Goal: Task Accomplishment & Management: Manage account settings

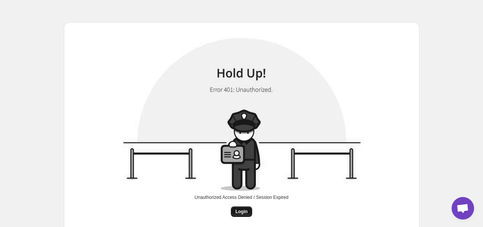
click at [237, 209] on span "Login" at bounding box center [242, 211] width 12 height 6
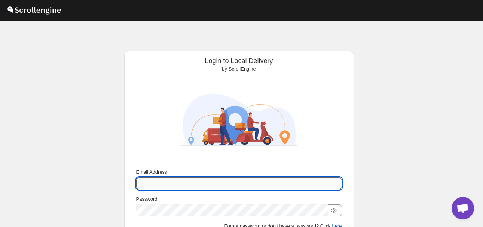
click at [250, 185] on input "Email Address" at bounding box center [239, 183] width 206 height 12
type input "[EMAIL_ADDRESS][DOMAIN_NAME]"
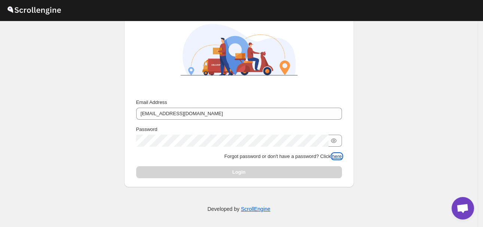
click at [342, 156] on button "here" at bounding box center [337, 156] width 10 height 6
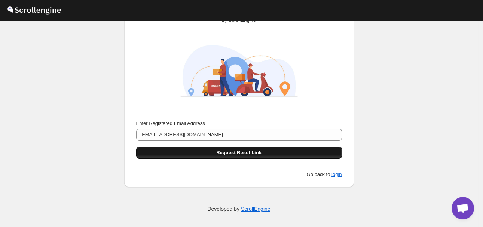
click at [241, 150] on span "Request Reset Link" at bounding box center [238, 152] width 45 height 7
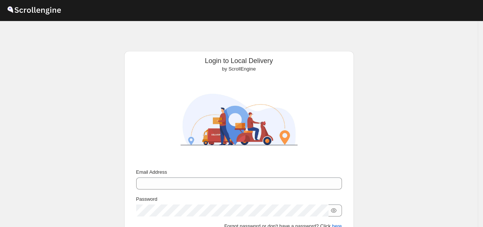
scroll to position [49, 0]
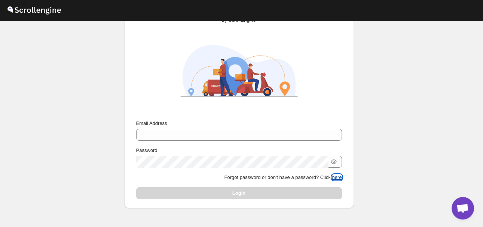
click at [341, 176] on button "here" at bounding box center [337, 177] width 10 height 6
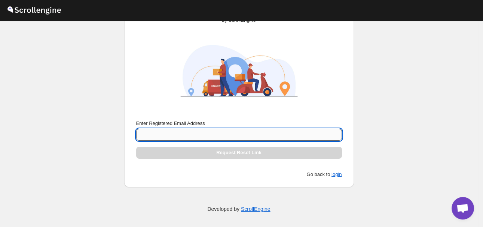
click at [237, 133] on input "Enter Registered Email Address" at bounding box center [239, 134] width 206 height 12
type input "[EMAIL_ADDRESS][DOMAIN_NAME]"
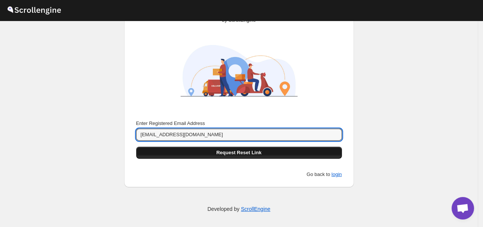
click at [317, 148] on button "Request Reset Link" at bounding box center [239, 152] width 206 height 12
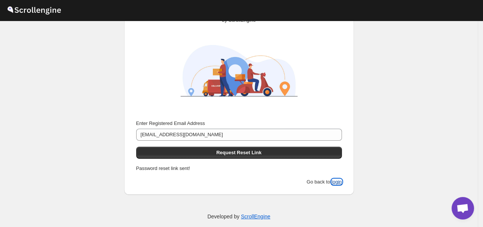
click at [341, 181] on button "login" at bounding box center [337, 182] width 10 height 6
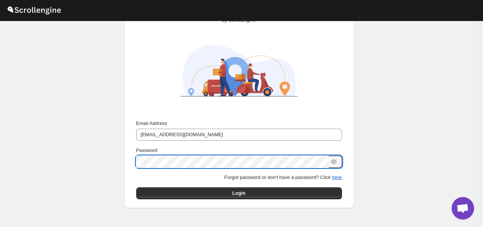
click at [136, 2] on button "Submit" at bounding box center [146, 6] width 21 height 8
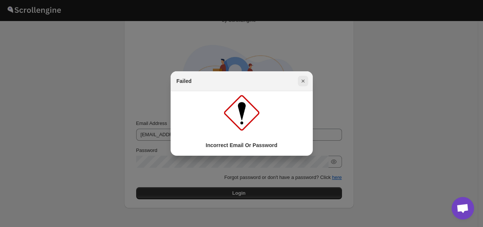
click at [304, 79] on icon "Close" at bounding box center [303, 80] width 7 height 7
